Goal: Information Seeking & Learning: Find specific page/section

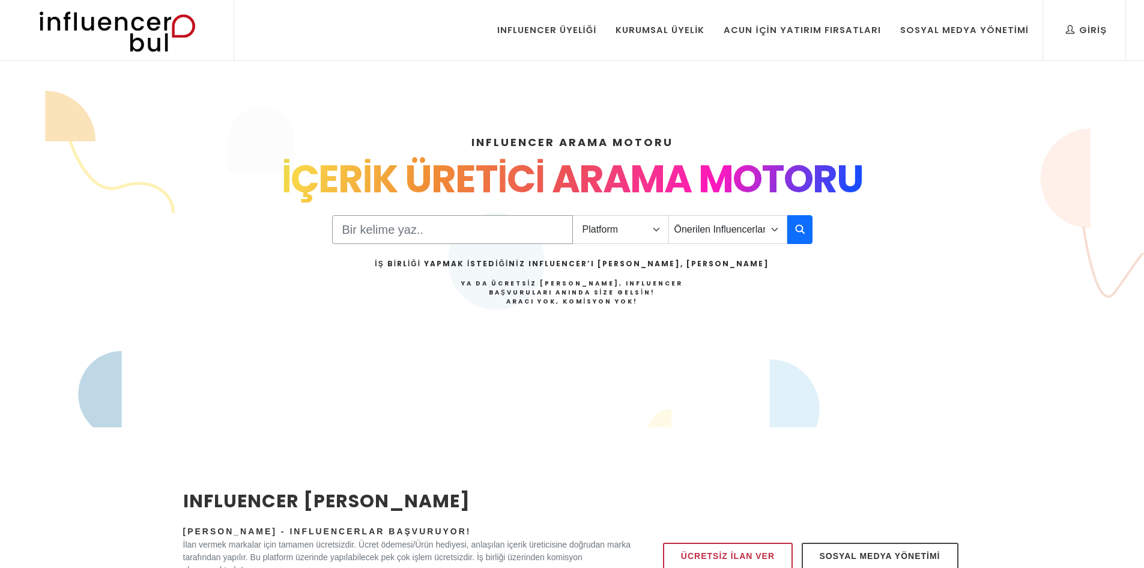
click at [407, 233] on input "Search" at bounding box center [452, 229] width 241 height 29
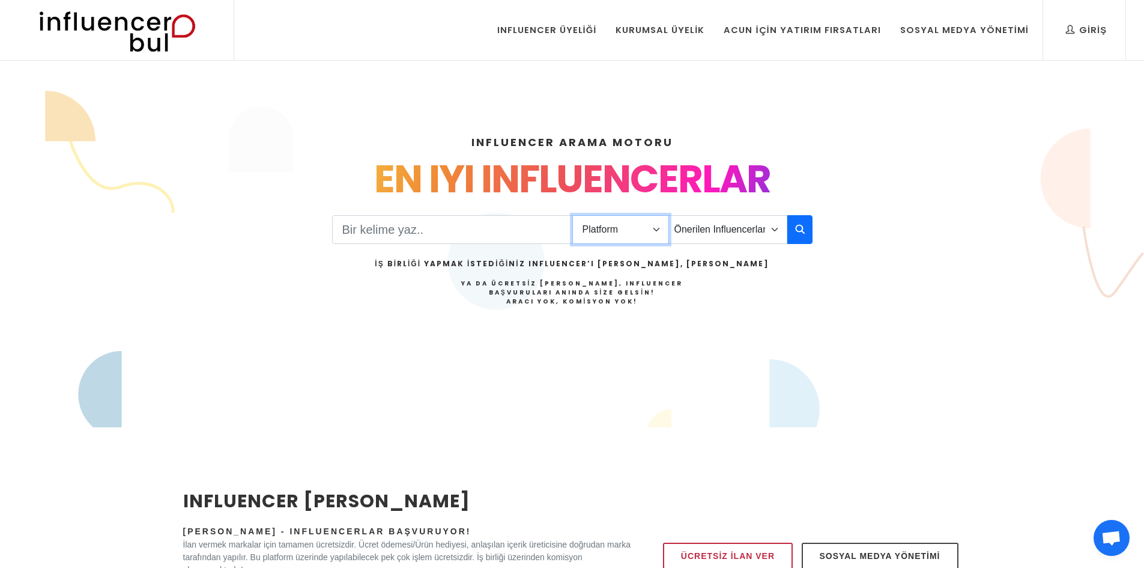
click at [619, 227] on select "Platform Instagram Facebook Youtube Tiktok Twitter Twitch" at bounding box center [620, 229] width 97 height 29
select select "1"
click at [572, 215] on select "Platform Instagram Facebook Youtube Tiktok Twitter Twitch" at bounding box center [620, 229] width 97 height 29
click at [515, 233] on input "Search" at bounding box center [452, 229] width 241 height 29
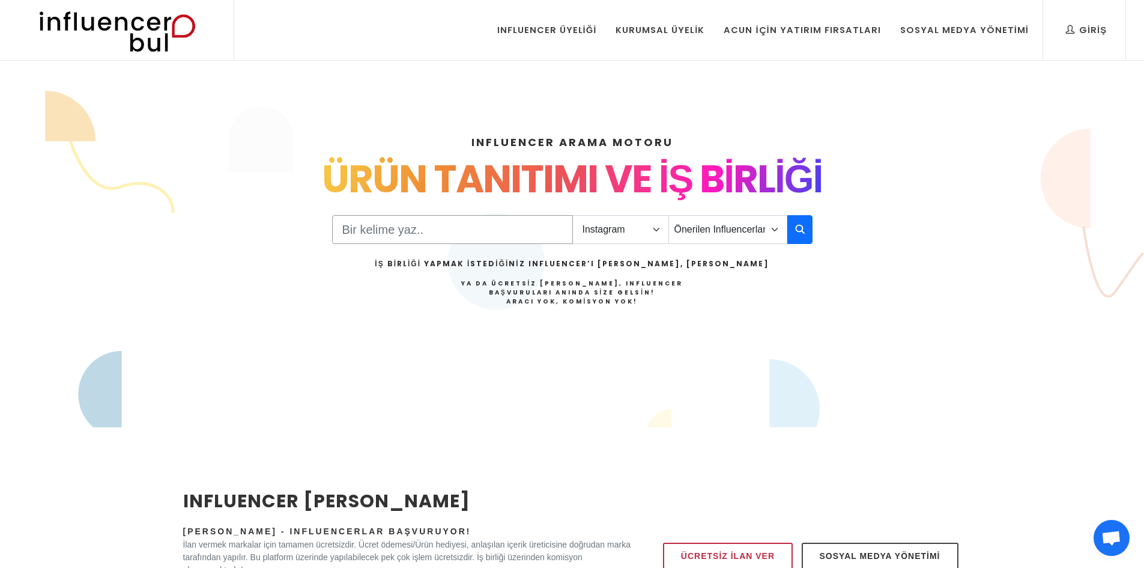
click at [515, 233] on input "Search" at bounding box center [452, 229] width 241 height 29
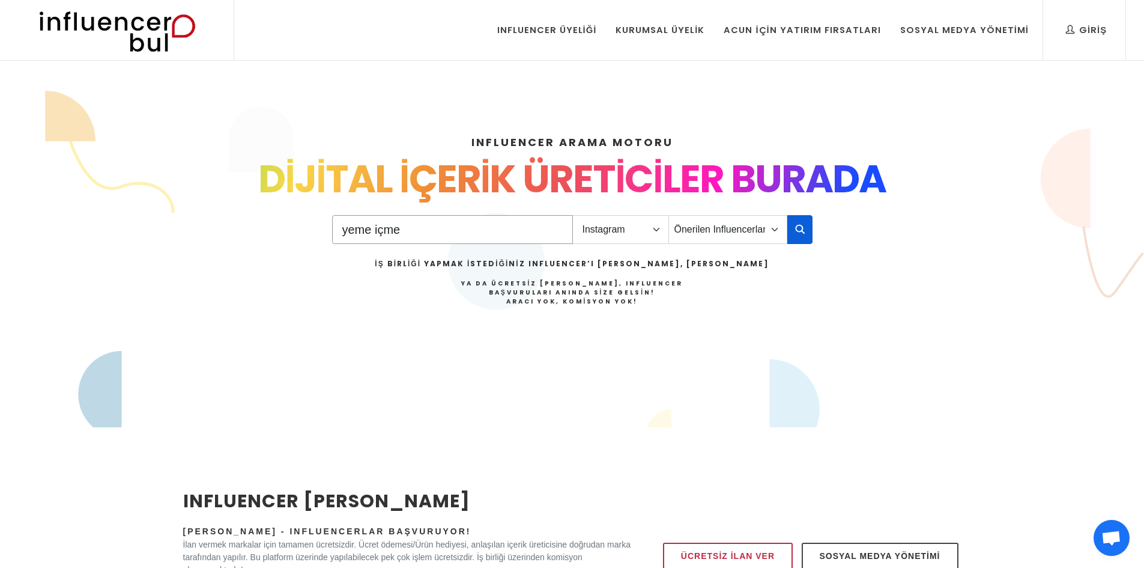
type input "yeme içme"
click at [798, 226] on icon "button" at bounding box center [800, 229] width 10 height 14
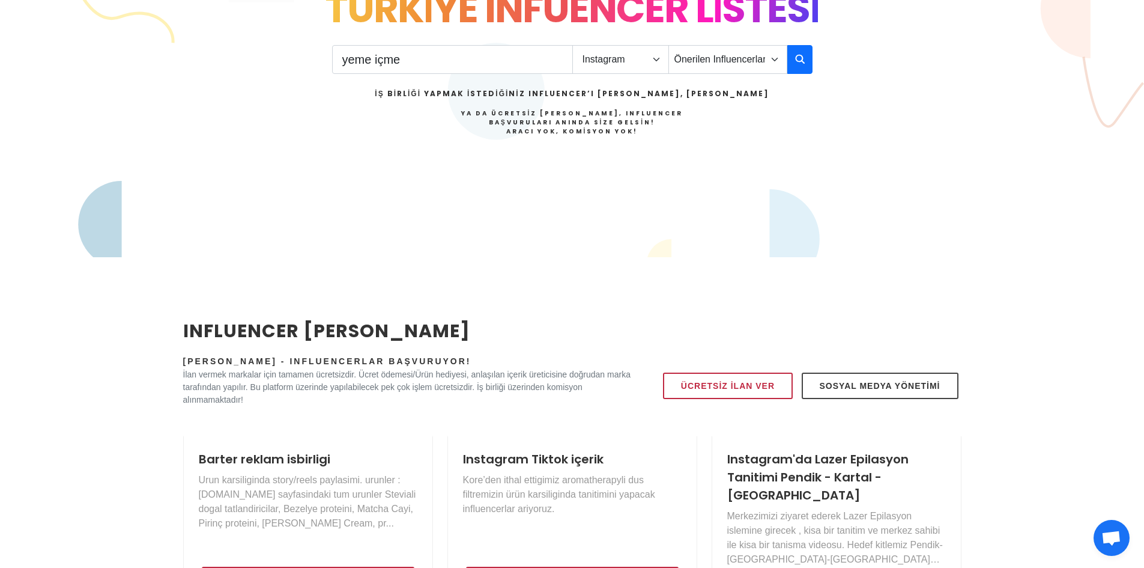
scroll to position [180, 0]
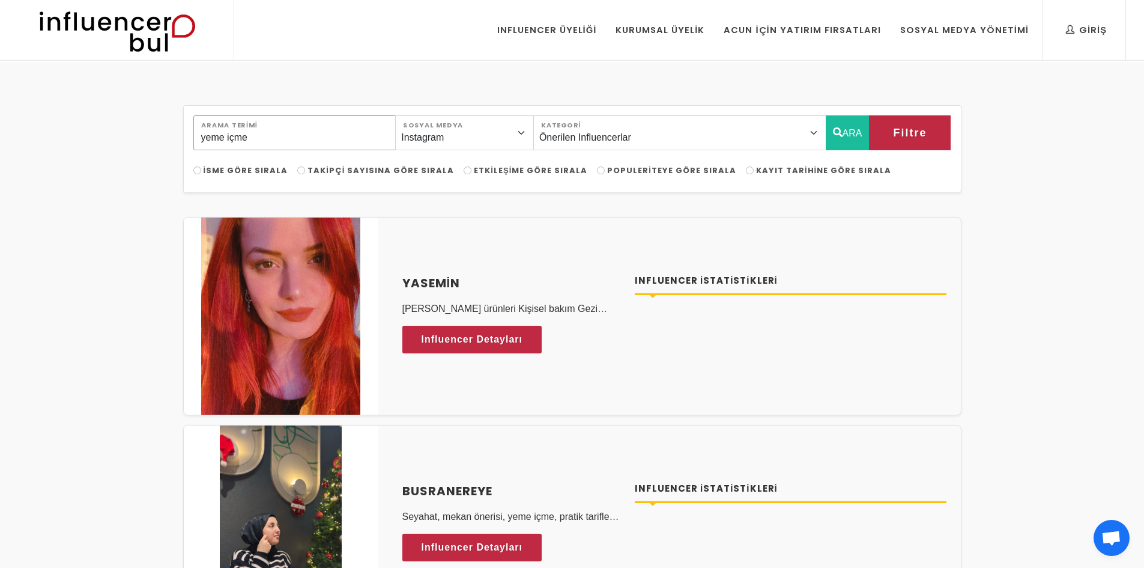
click at [338, 135] on input "yeme içme" at bounding box center [294, 132] width 203 height 35
drag, startPoint x: 287, startPoint y: 133, endPoint x: 0, endPoint y: 134, distance: 287.1
type input "mekan"
click at [849, 137] on button "ARA" at bounding box center [848, 132] width 44 height 35
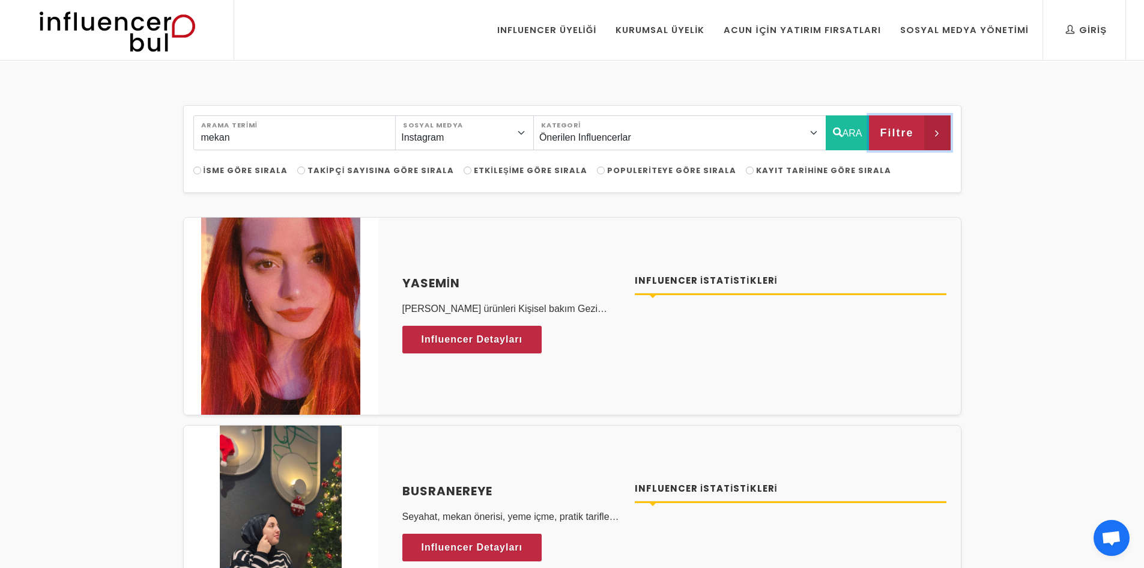
click at [903, 135] on span "Filtre" at bounding box center [897, 133] width 34 height 20
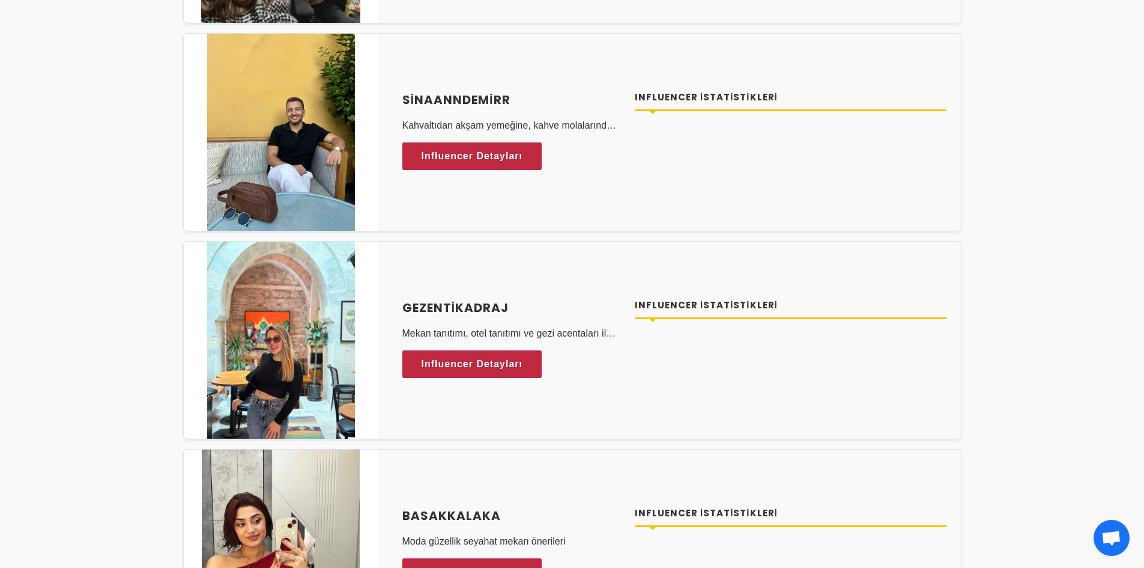
scroll to position [1328, 0]
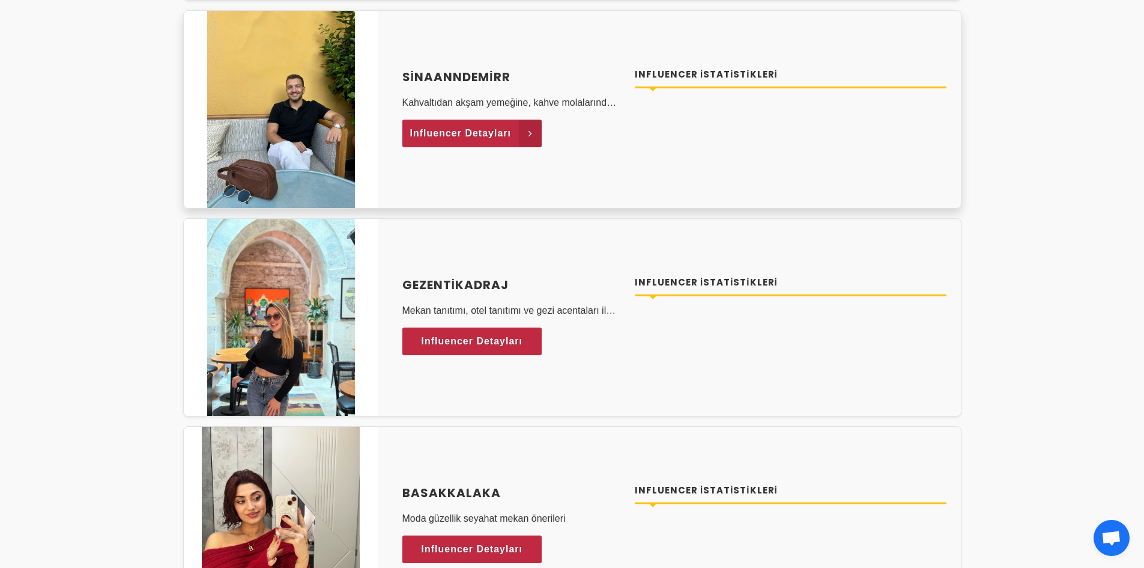
click at [479, 139] on span "Influencer Detayları" at bounding box center [461, 133] width 102 height 18
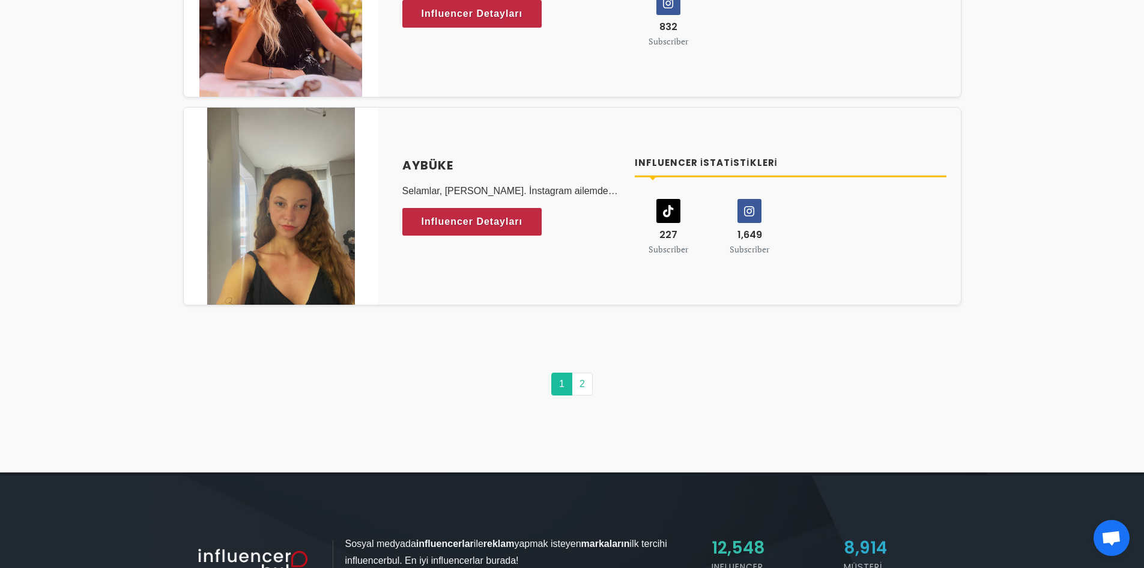
scroll to position [6155, 0]
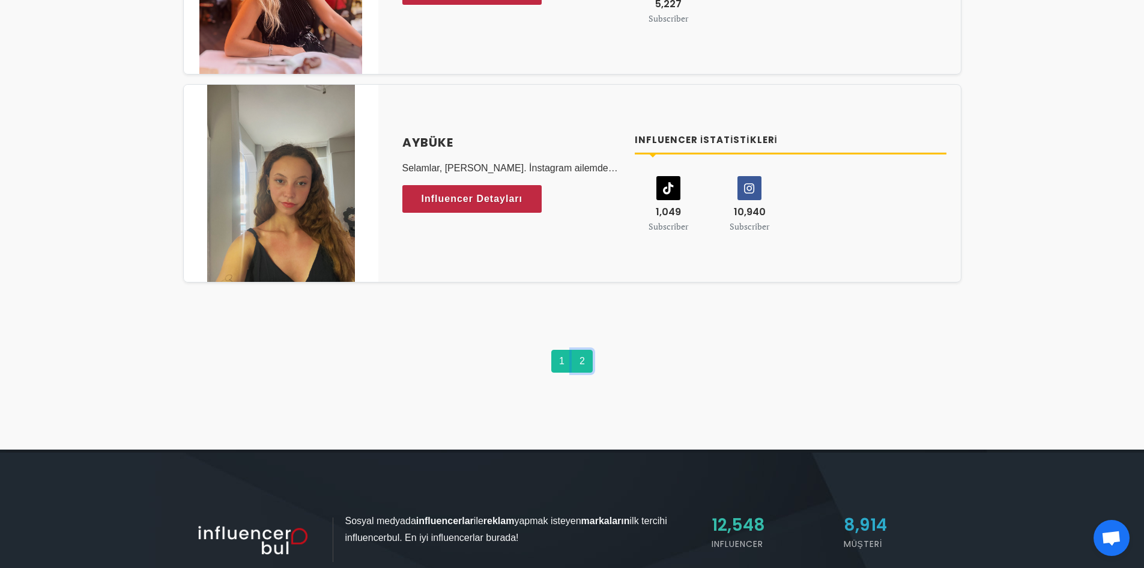
click at [581, 363] on link "2" at bounding box center [582, 361] width 21 height 23
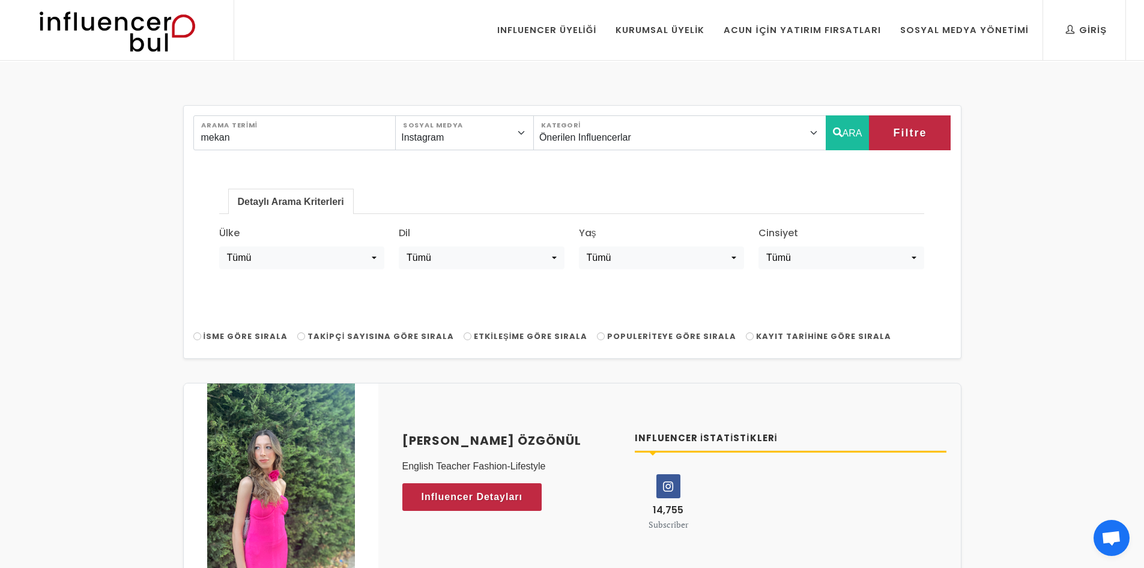
click at [111, 34] on img at bounding box center [117, 30] width 198 height 60
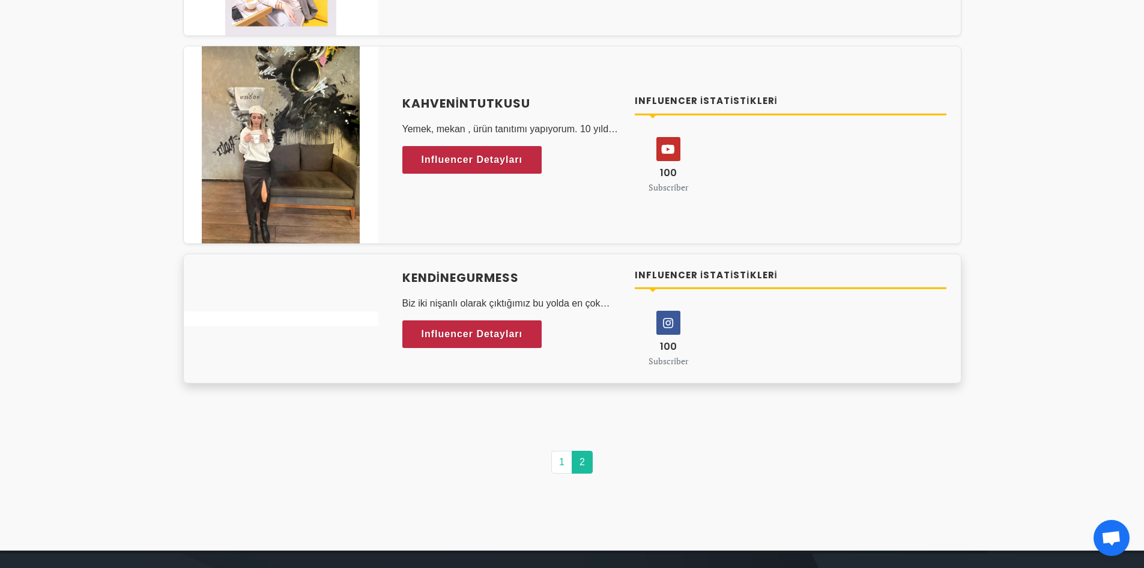
scroll to position [4605, 0]
